Goal: Communication & Community: Share content

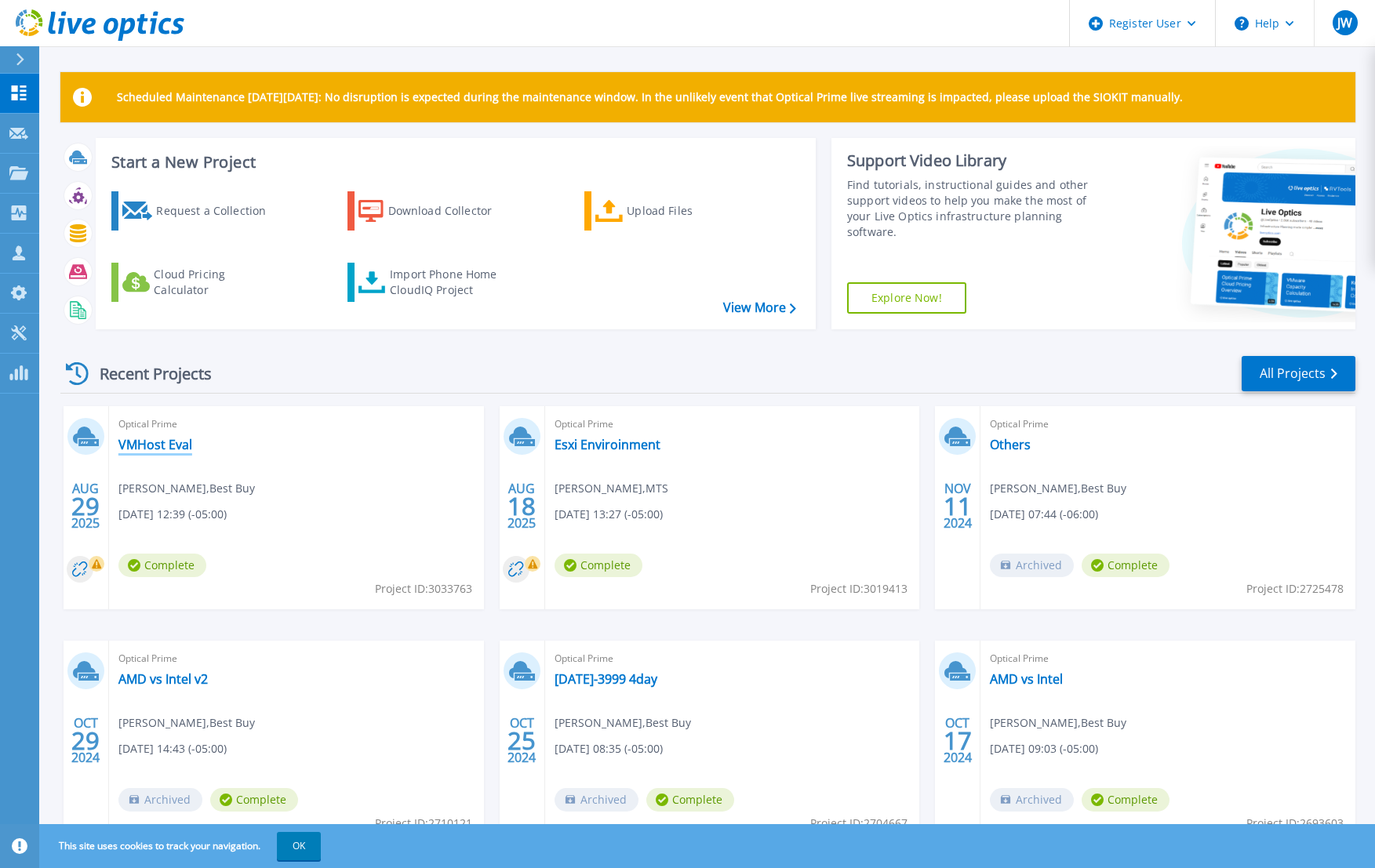
click at [147, 444] on link "VMHost Eval" at bounding box center [155, 444] width 73 height 16
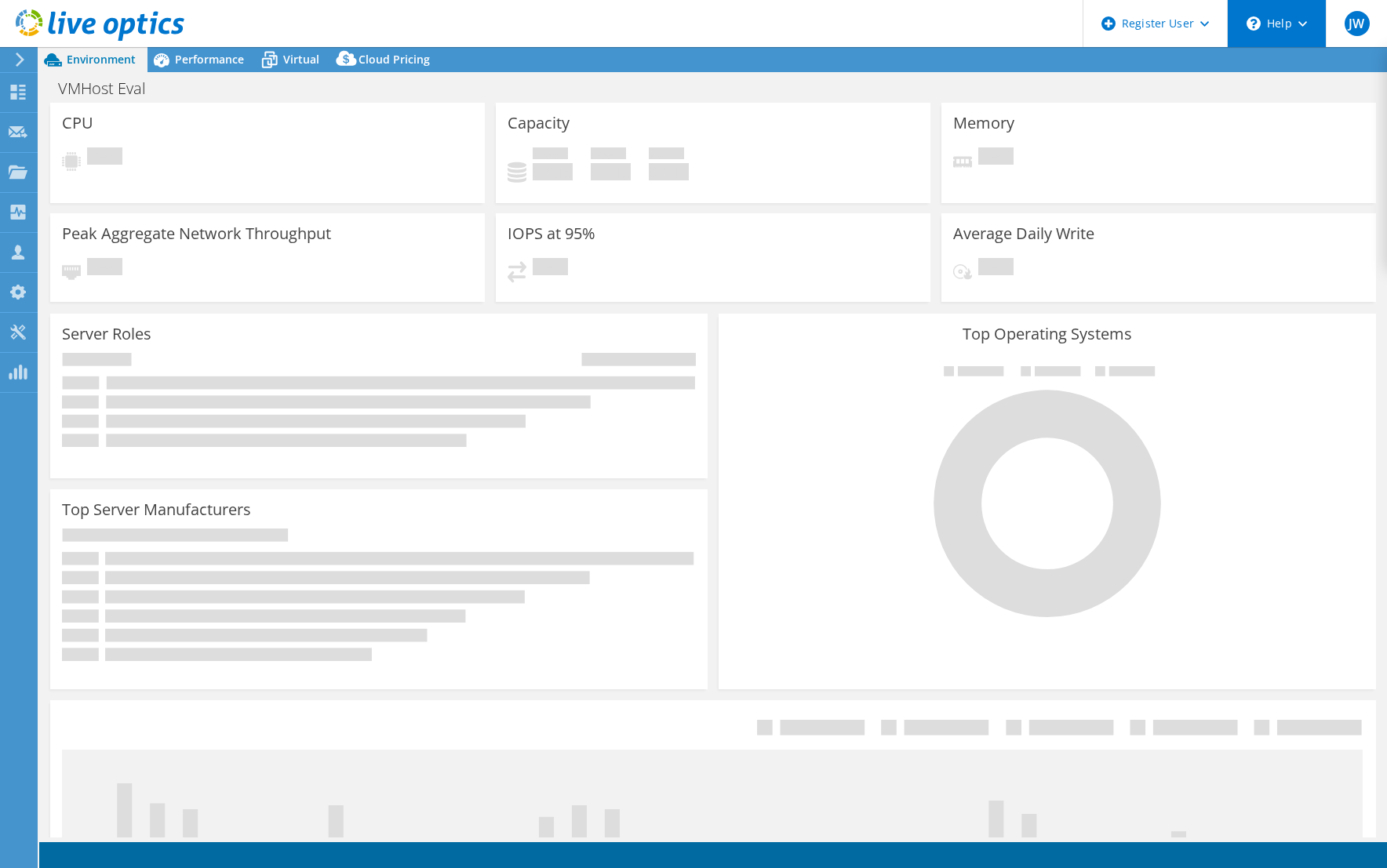
select select "USD"
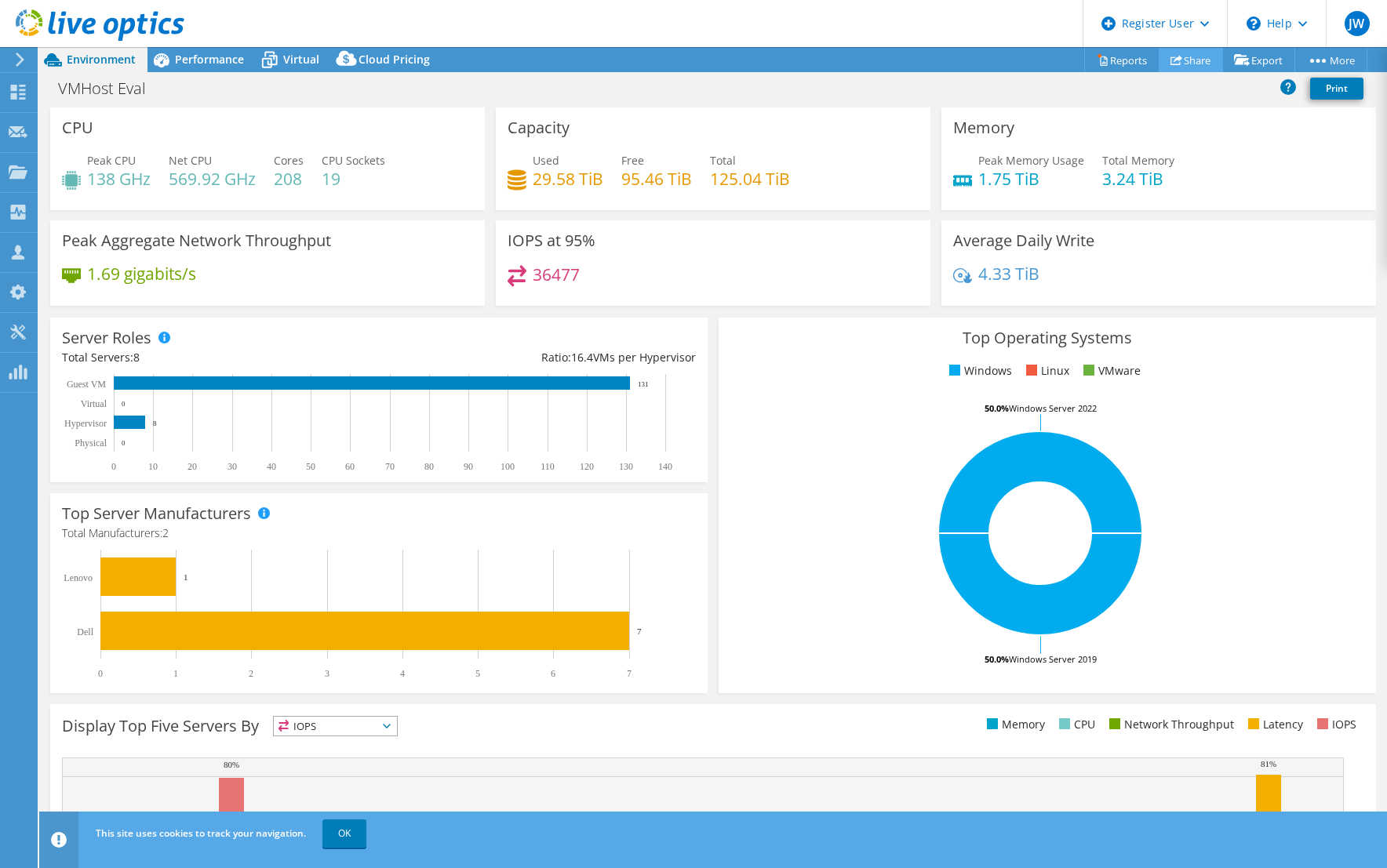
click at [1183, 59] on link "Share" at bounding box center [1190, 59] width 64 height 24
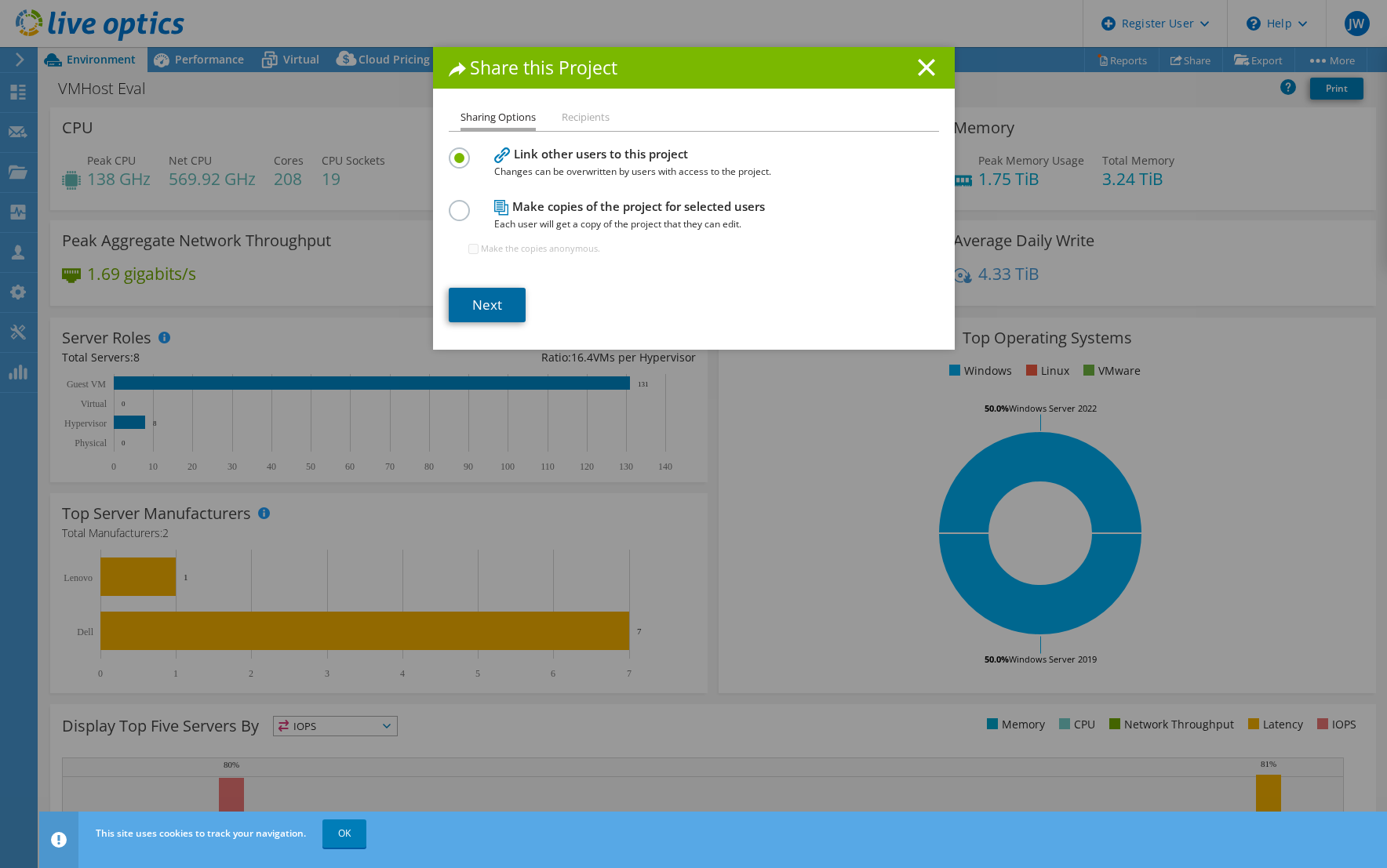
click at [471, 308] on link "Next" at bounding box center [487, 304] width 77 height 34
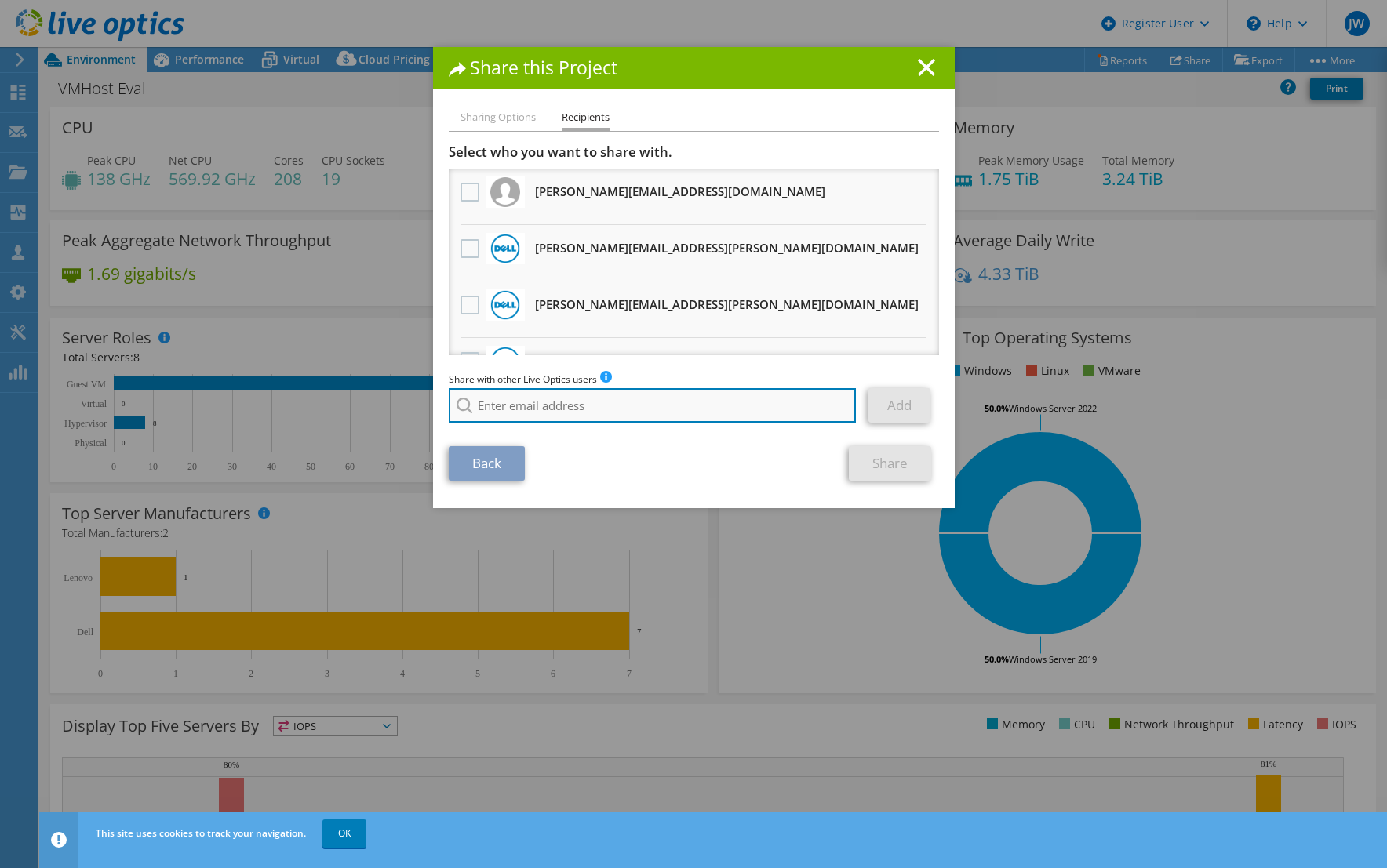
click at [490, 404] on input "search" at bounding box center [652, 405] width 408 height 34
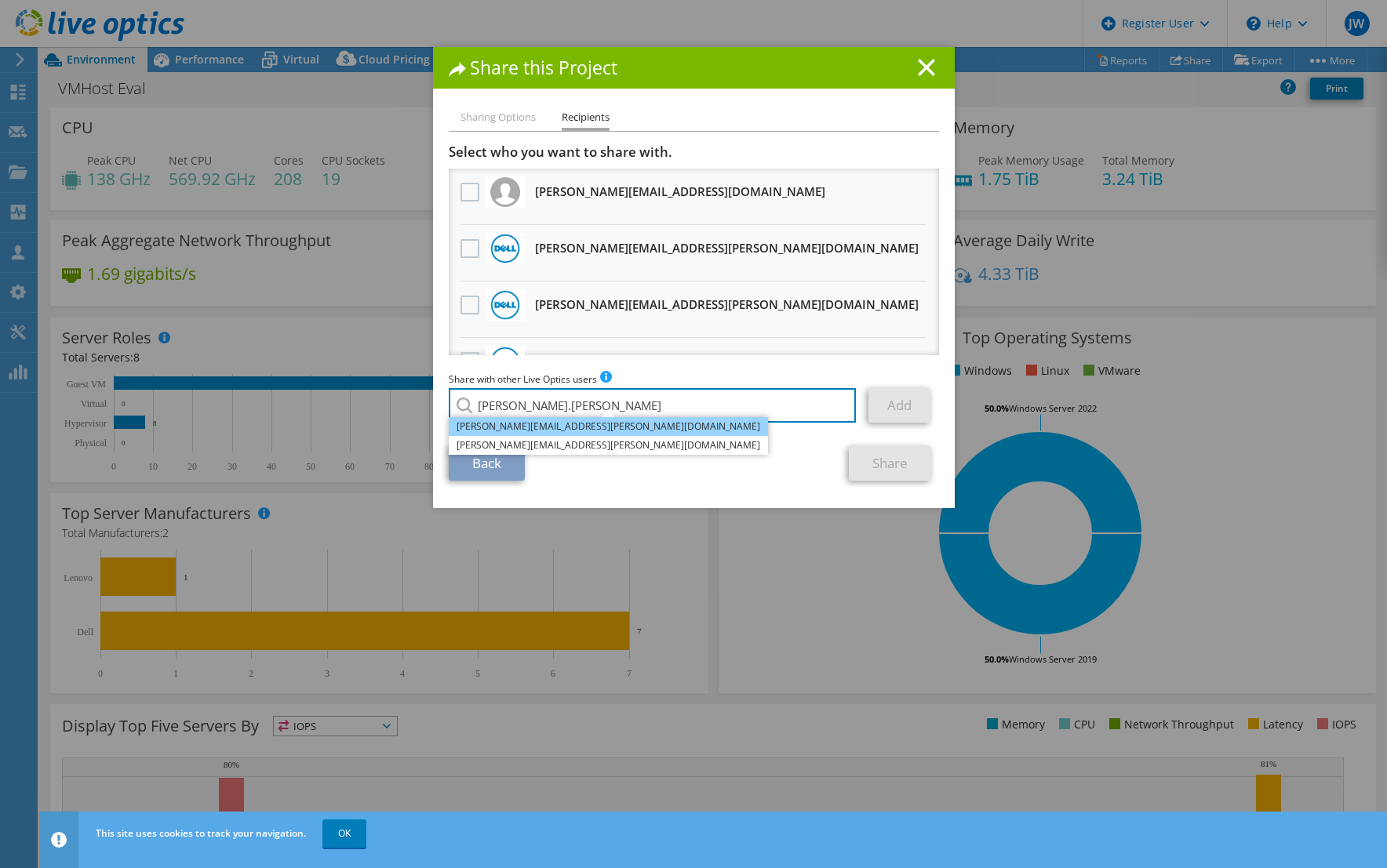
type input "[PERSON_NAME].[PERSON_NAME]"
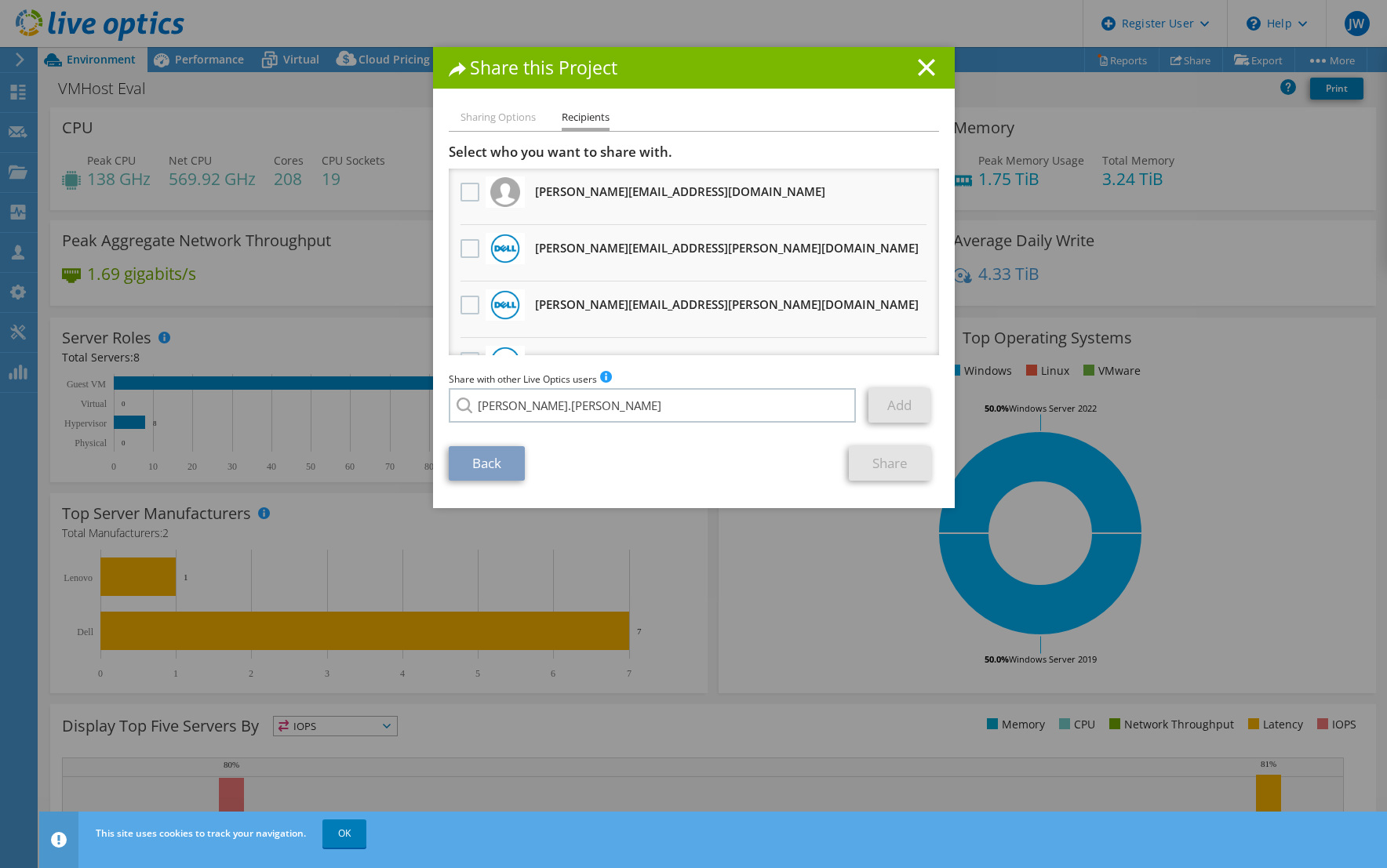
click at [488, 423] on div "[PERSON_NAME].king [EMAIL_ADDRESS][PERSON_NAME][DOMAIN_NAME] [PERSON_NAME][EMAI…" at bounding box center [653, 405] width 409 height 34
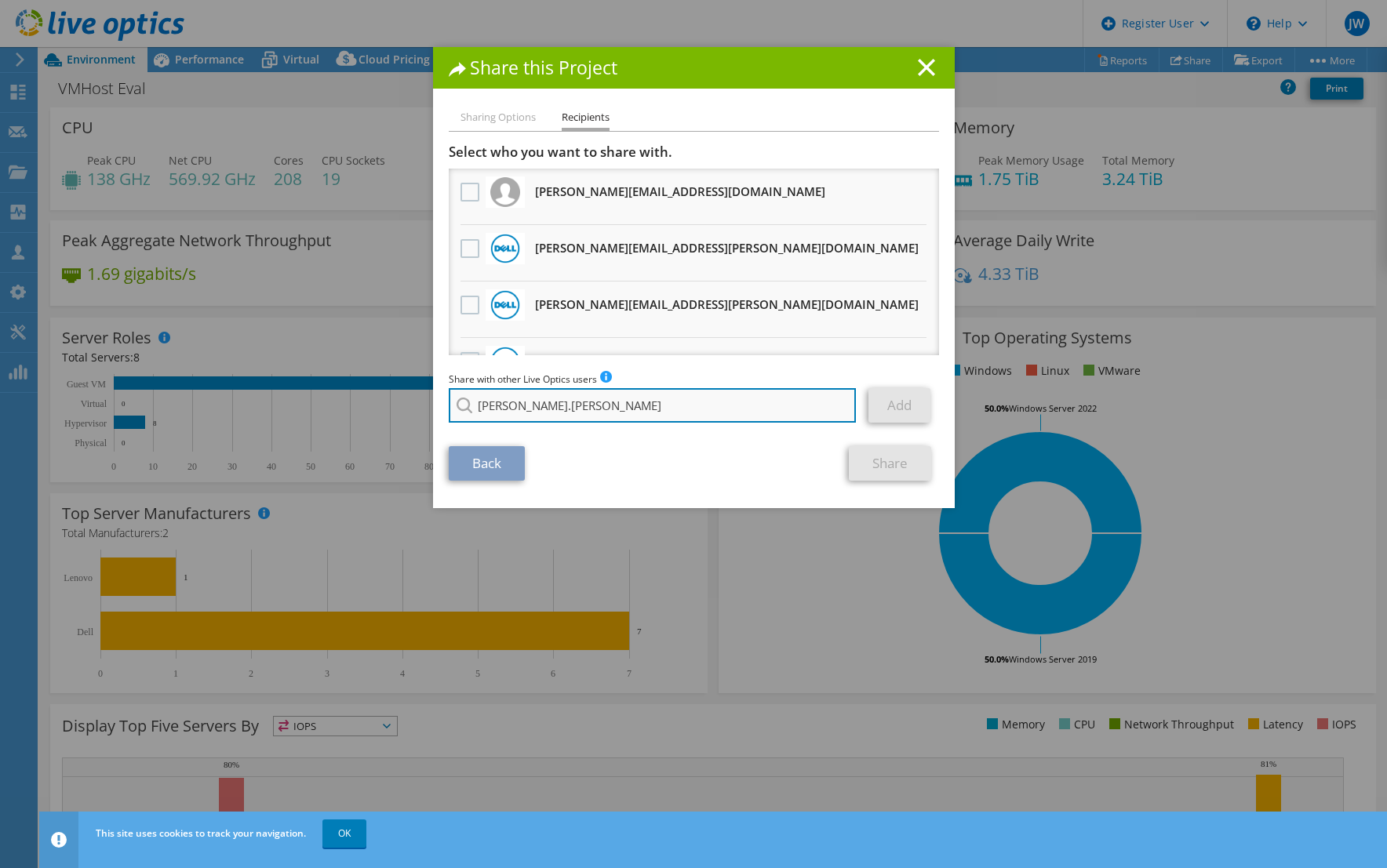
click at [657, 413] on input "[PERSON_NAME].[PERSON_NAME]" at bounding box center [652, 405] width 408 height 34
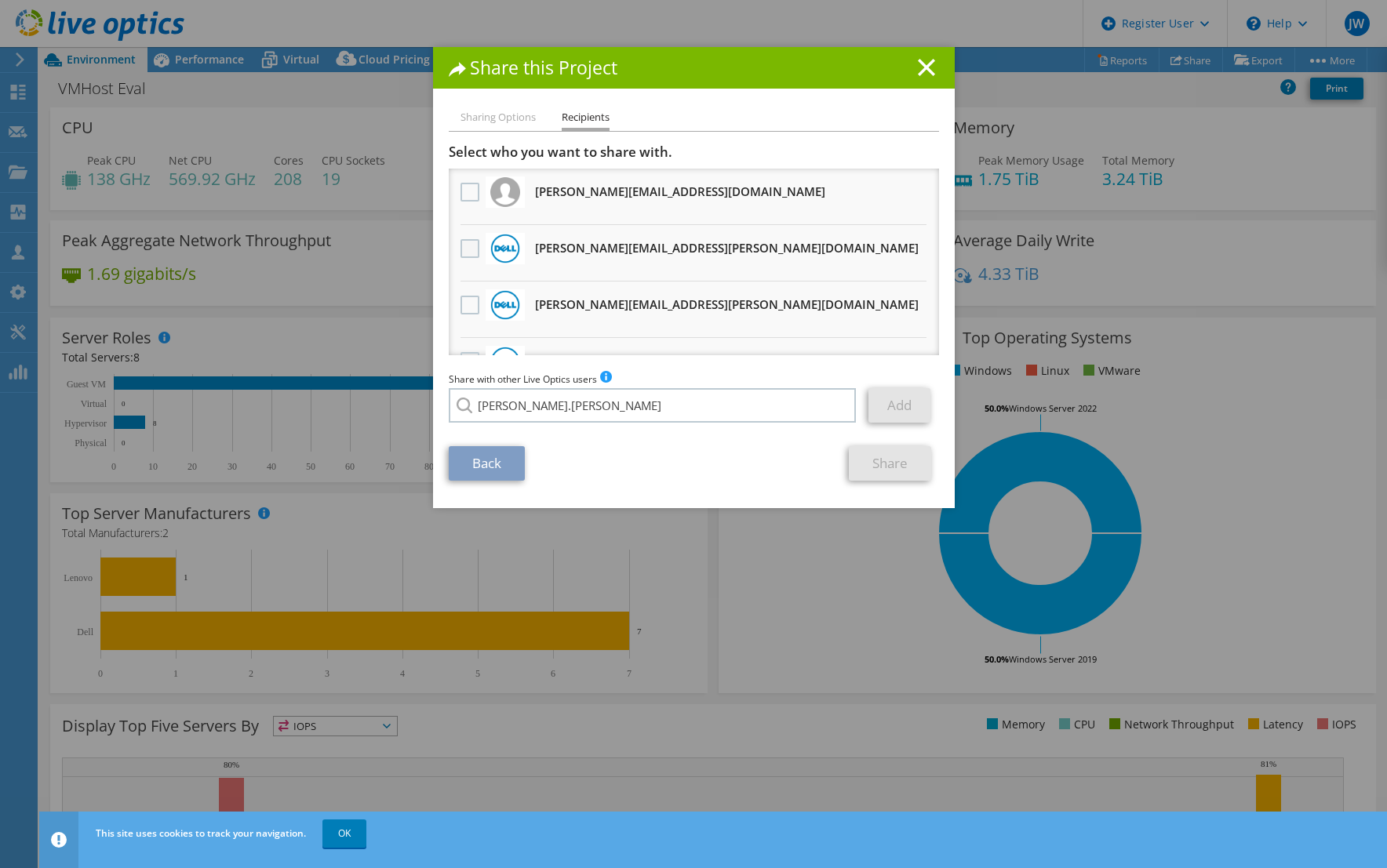
click at [475, 251] on label at bounding box center [471, 248] width 23 height 19
click at [0, 0] on input "checkbox" at bounding box center [0, 0] width 0 height 0
click at [875, 464] on link "Share" at bounding box center [890, 463] width 83 height 34
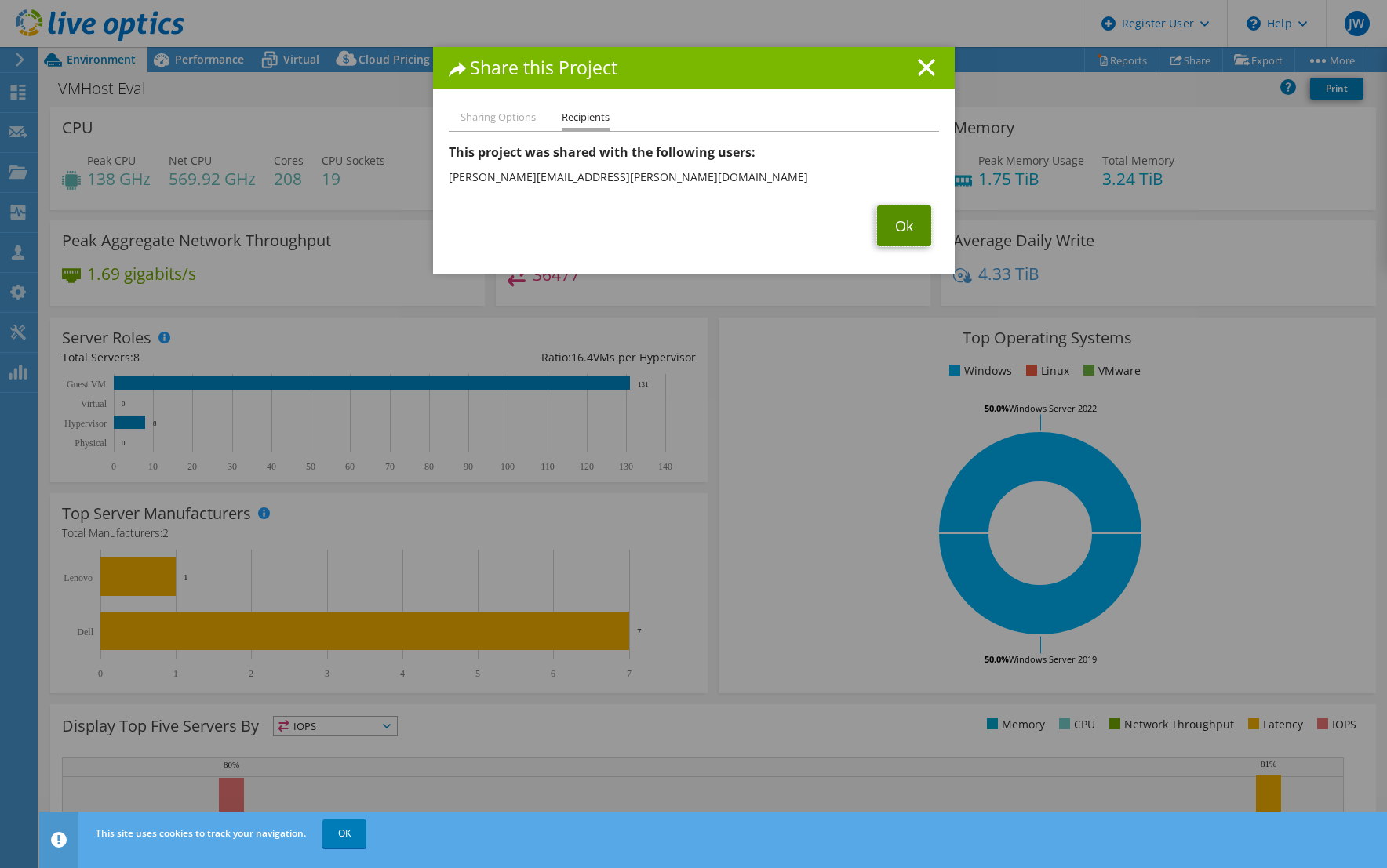
drag, startPoint x: 914, startPoint y: 228, endPoint x: 902, endPoint y: 228, distance: 12.0
click at [913, 228] on link "Ok" at bounding box center [903, 225] width 54 height 41
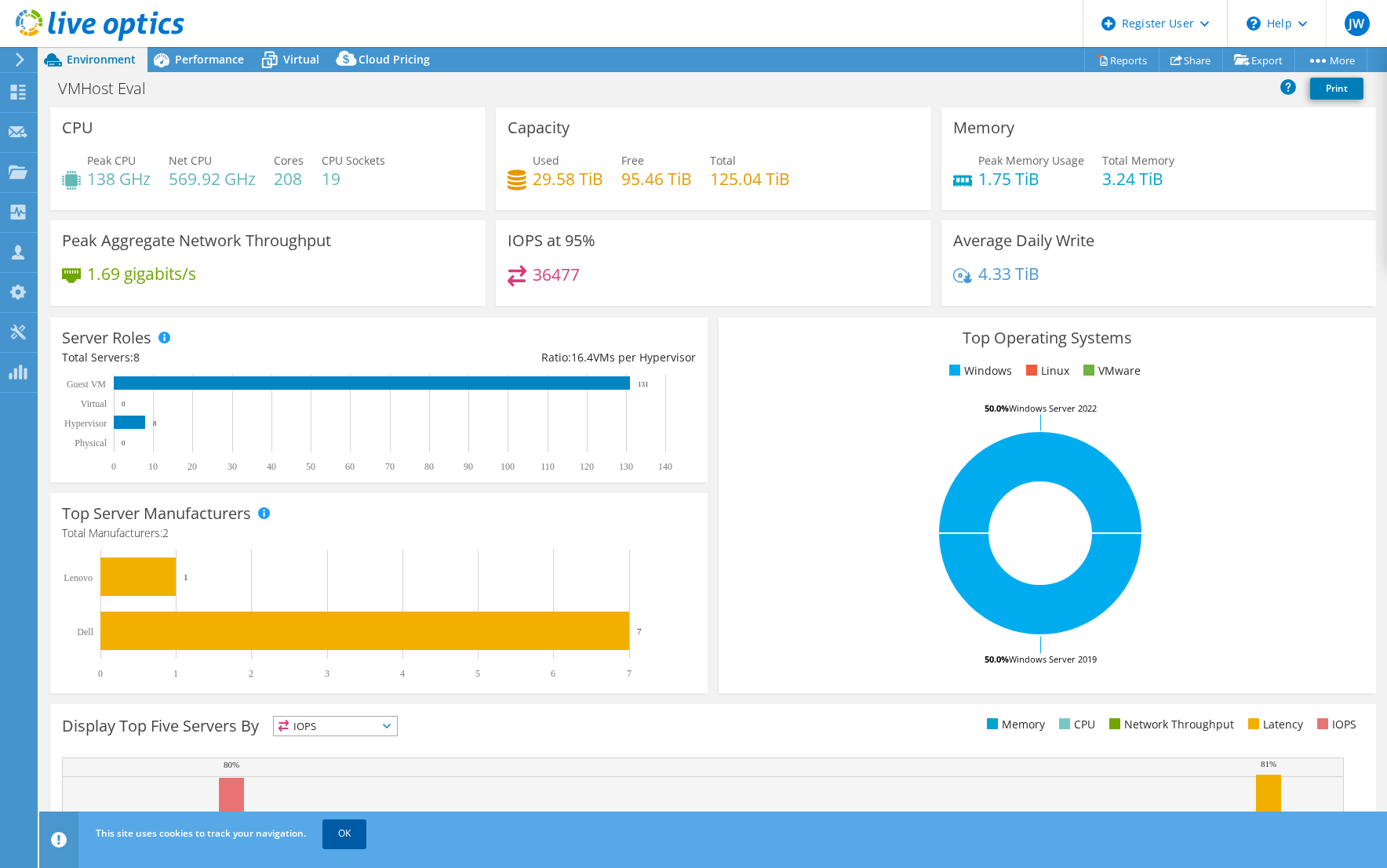
click at [336, 836] on link "OK" at bounding box center [344, 834] width 44 height 28
